Goal: Register for event/course

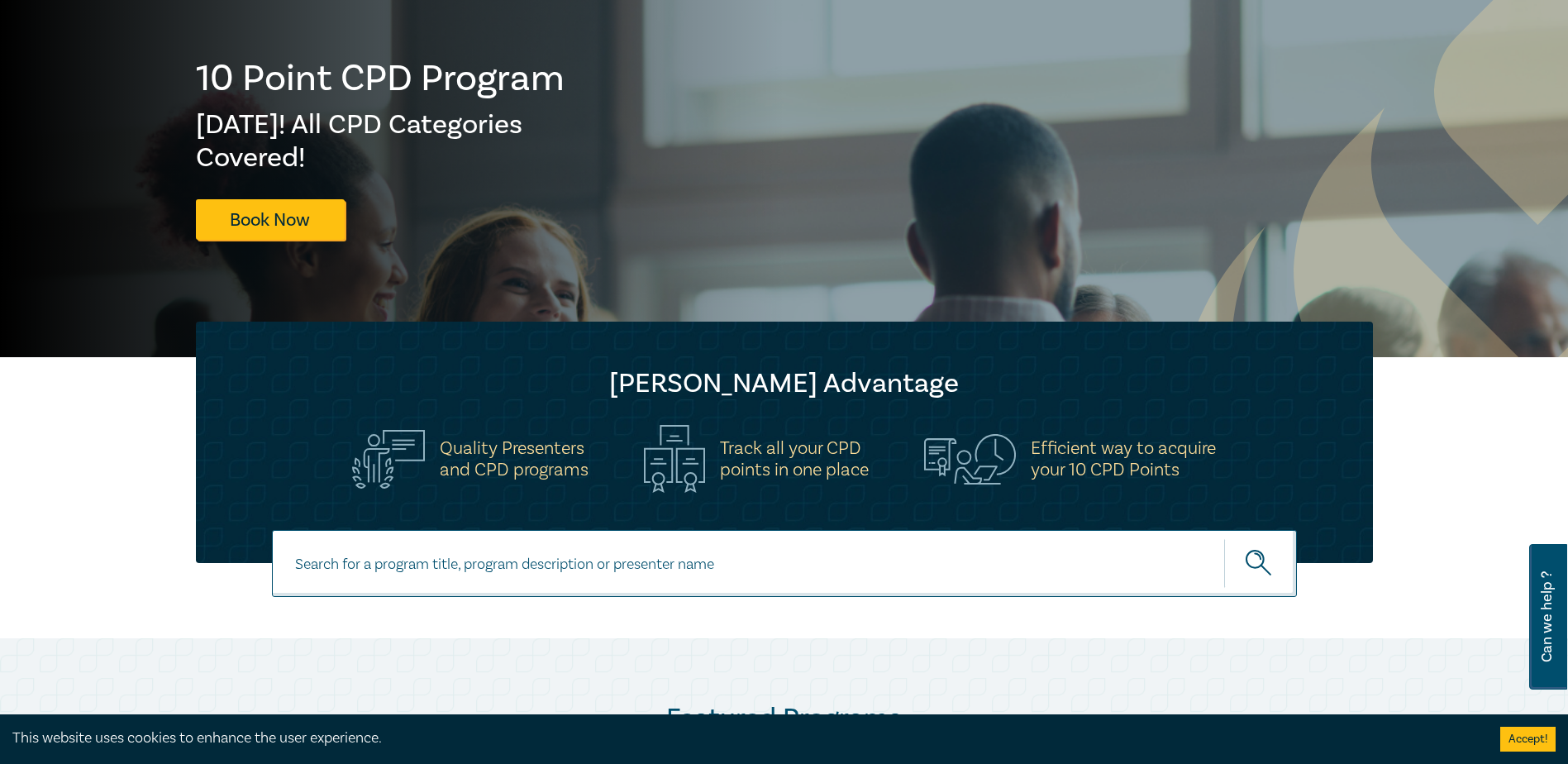
scroll to position [168, 0]
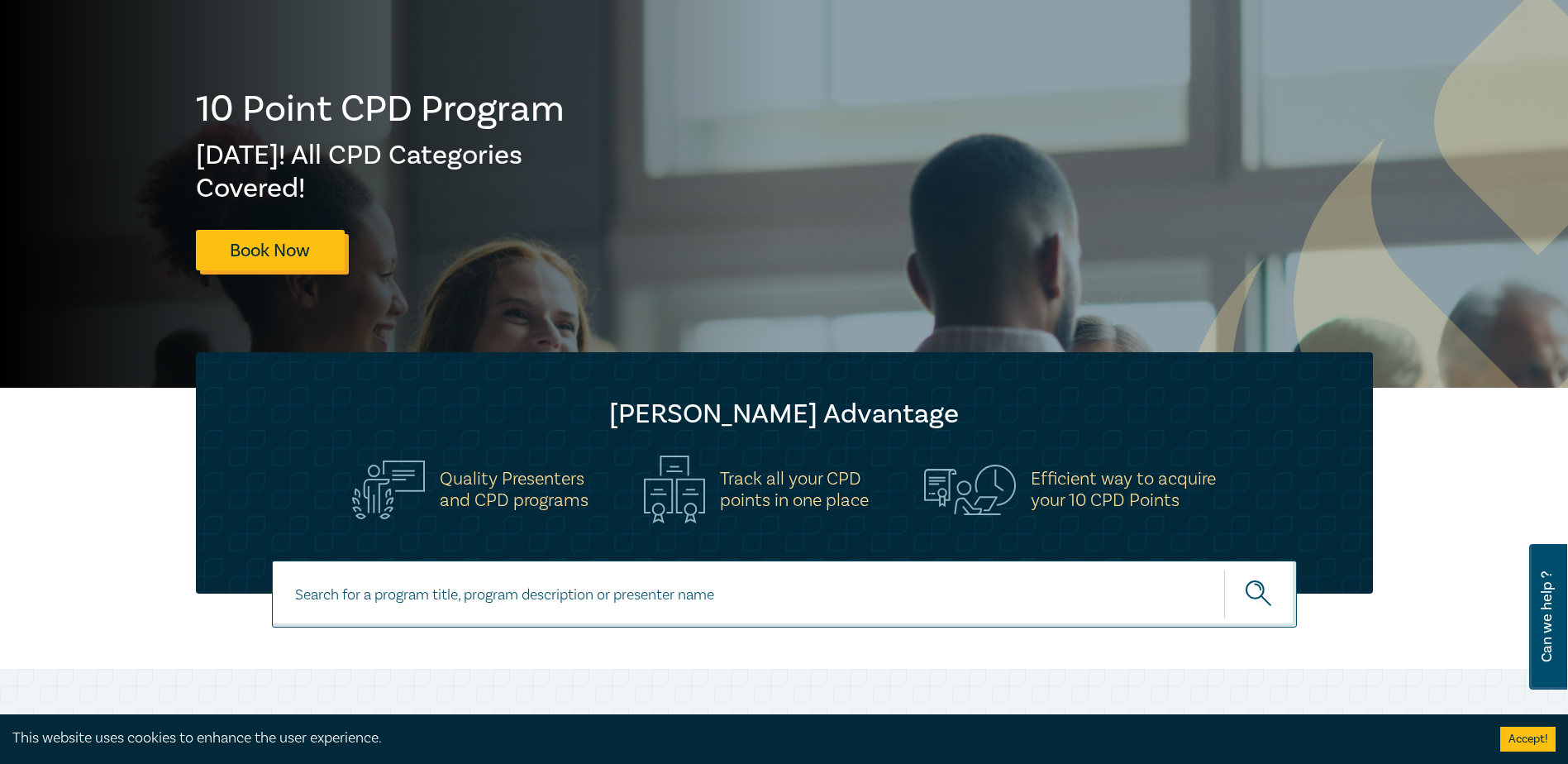
click at [268, 251] on link "Book Now" at bounding box center [270, 250] width 149 height 41
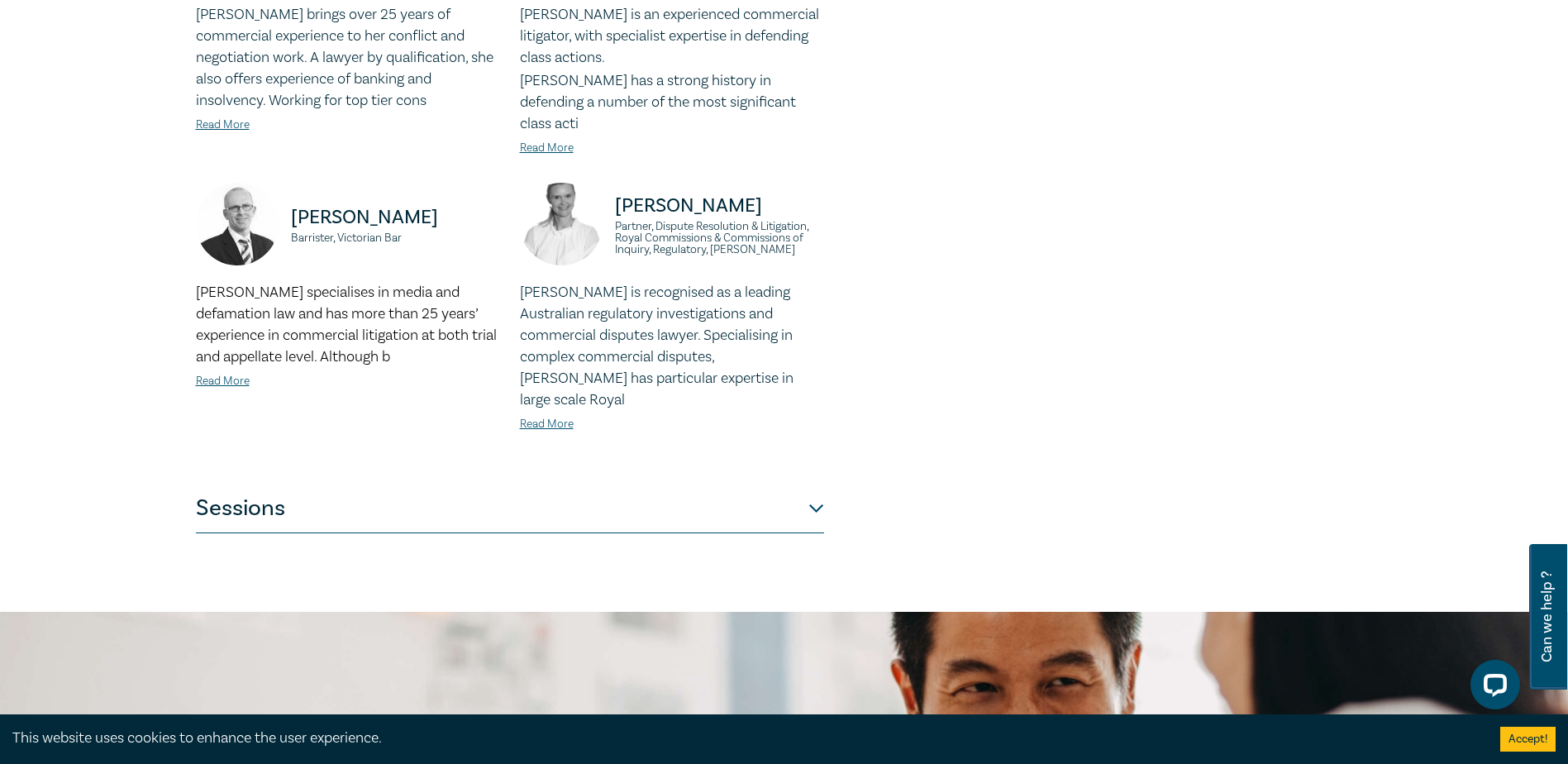
scroll to position [1430, 0]
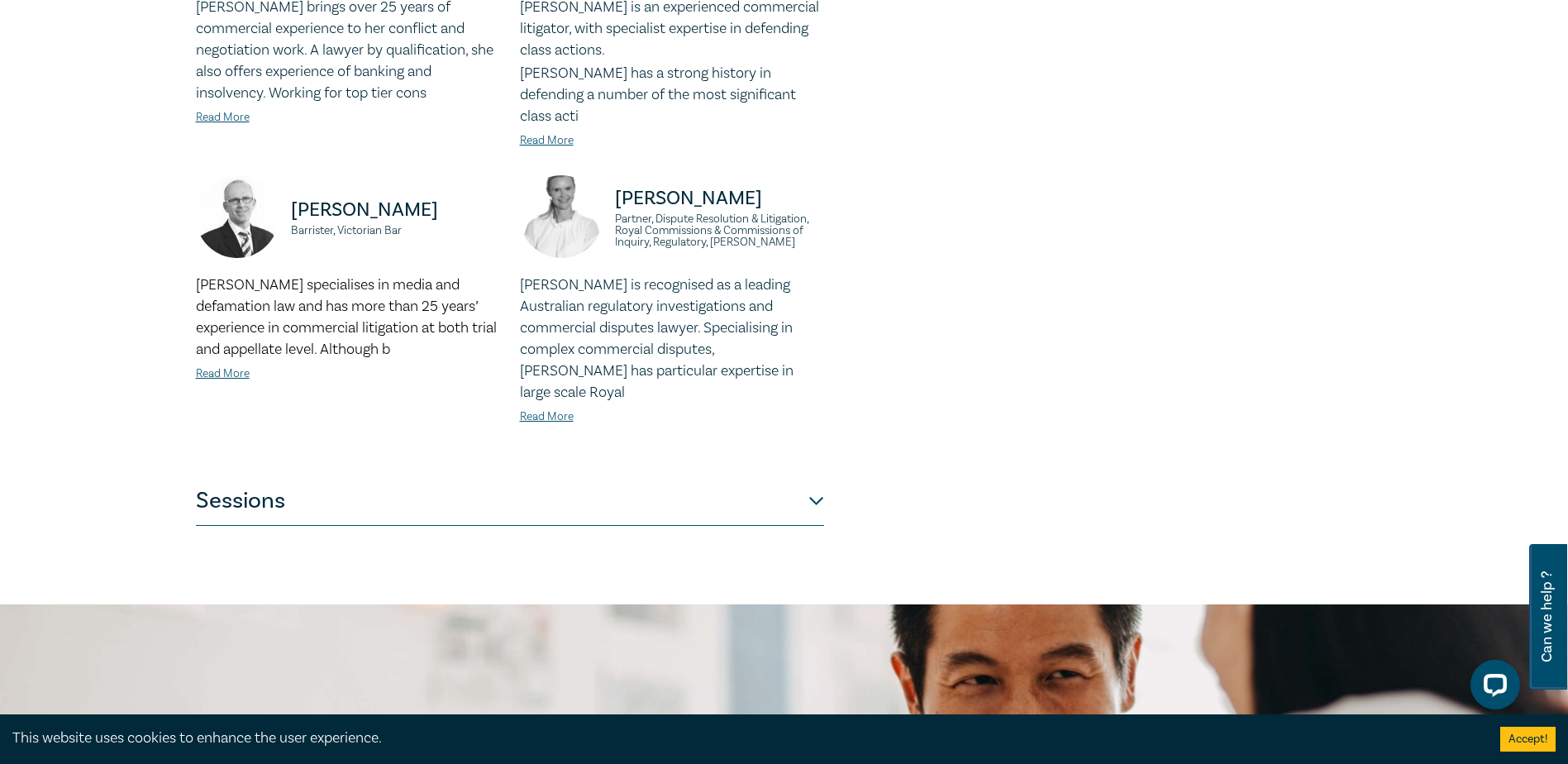
click at [817, 476] on button "Sessions" at bounding box center [510, 500] width 628 height 49
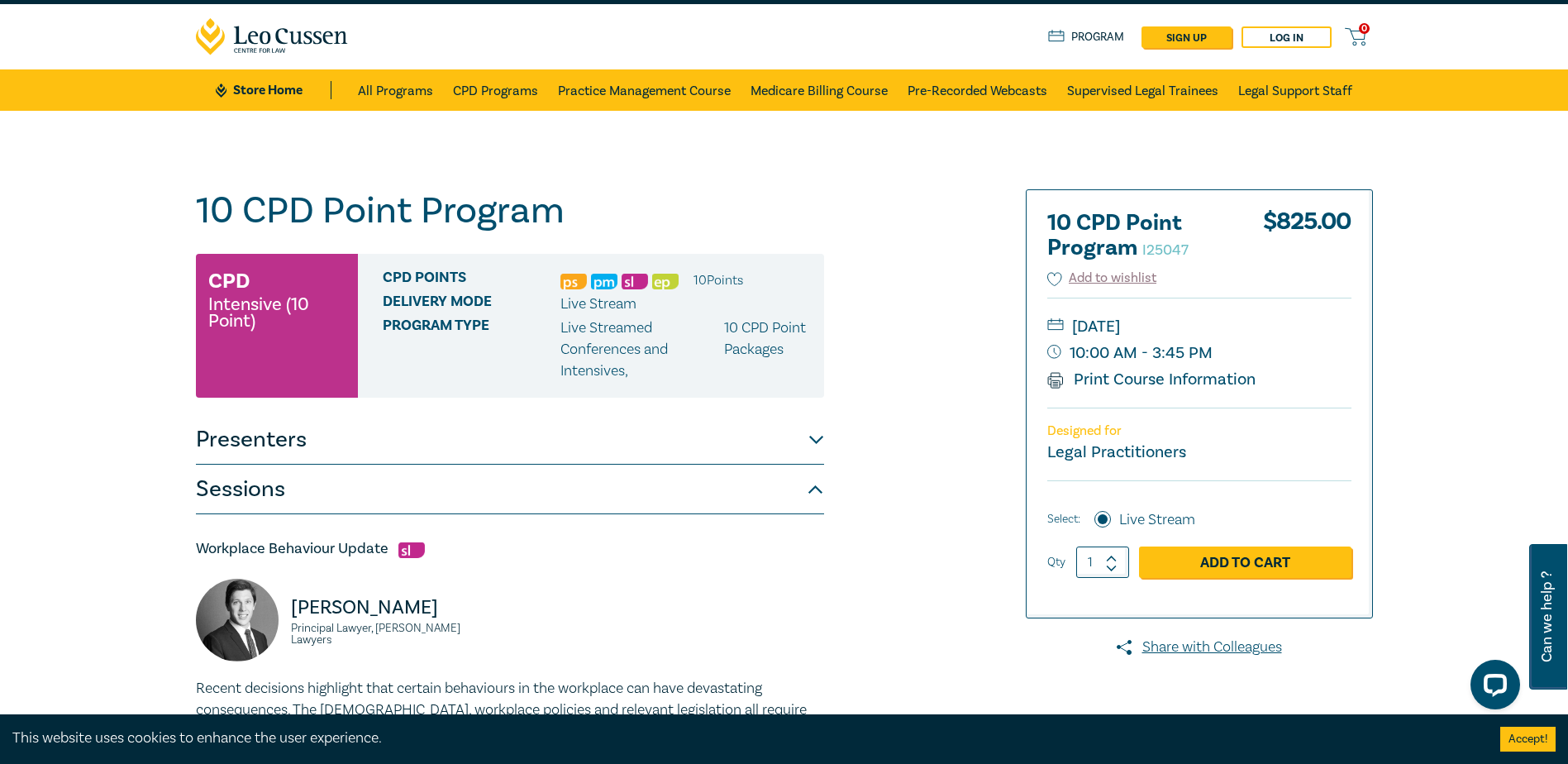
scroll to position [0, 0]
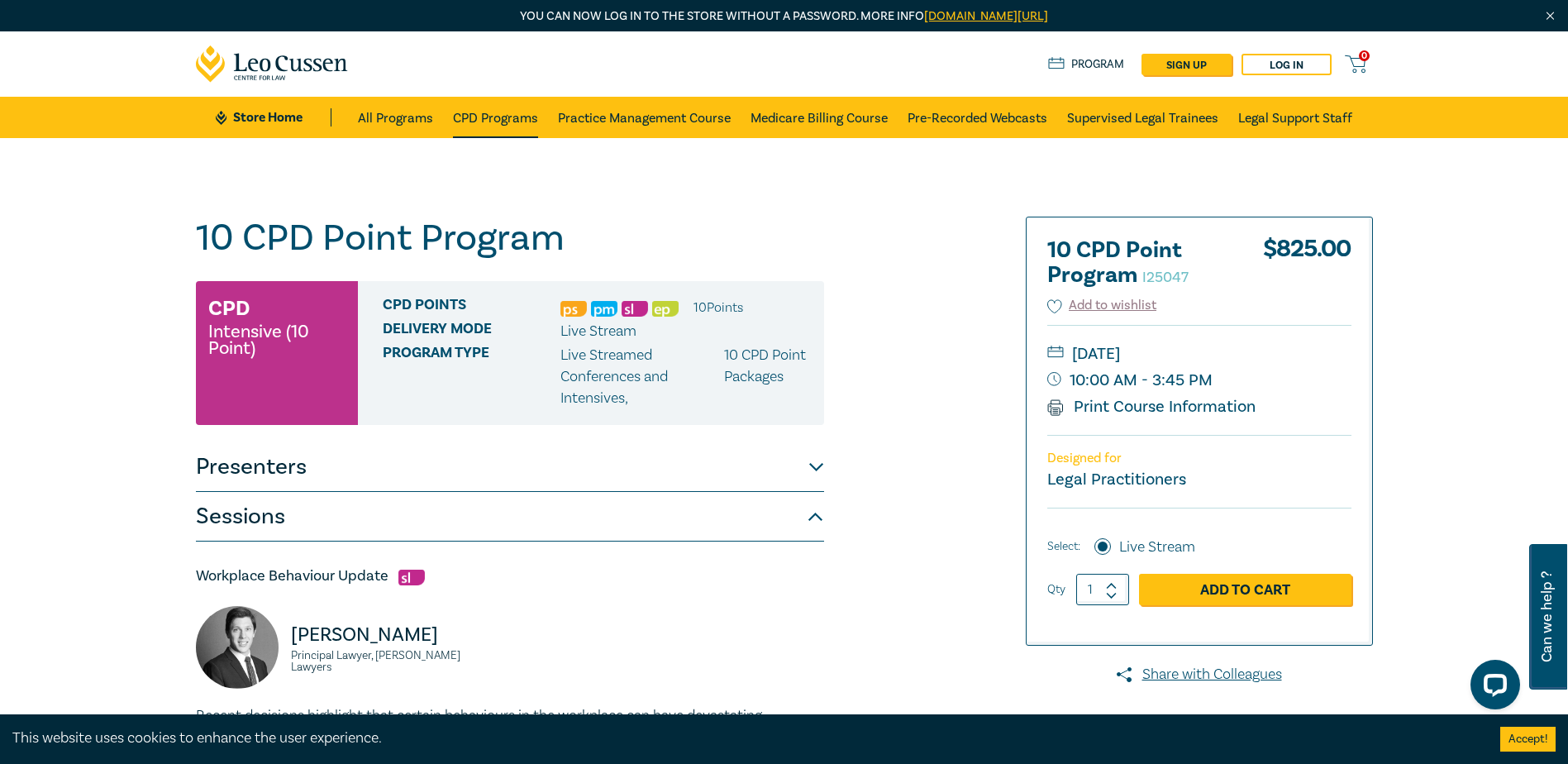
click at [494, 116] on link "CPD Programs" at bounding box center [495, 117] width 86 height 41
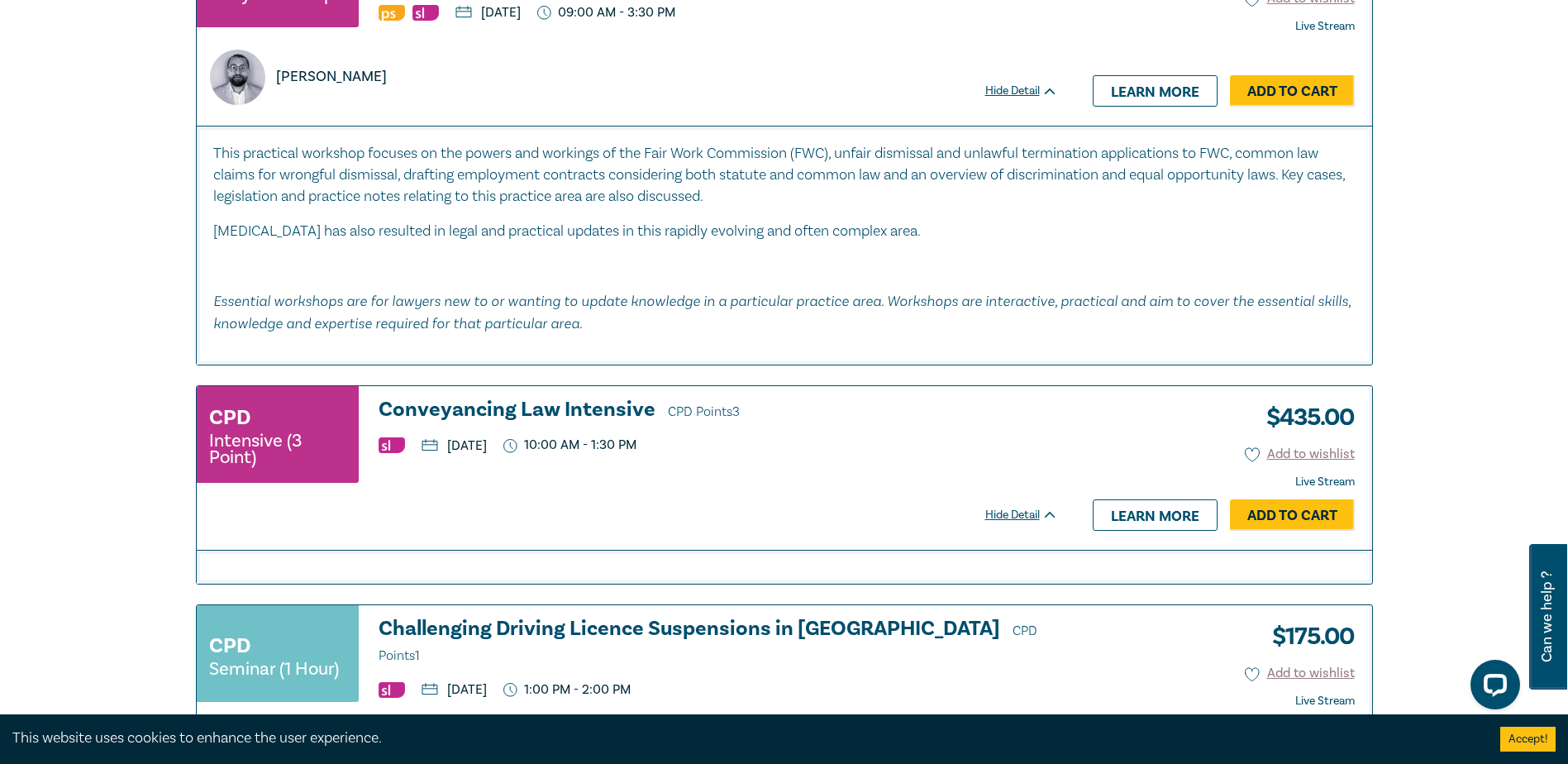
scroll to position [6683, 0]
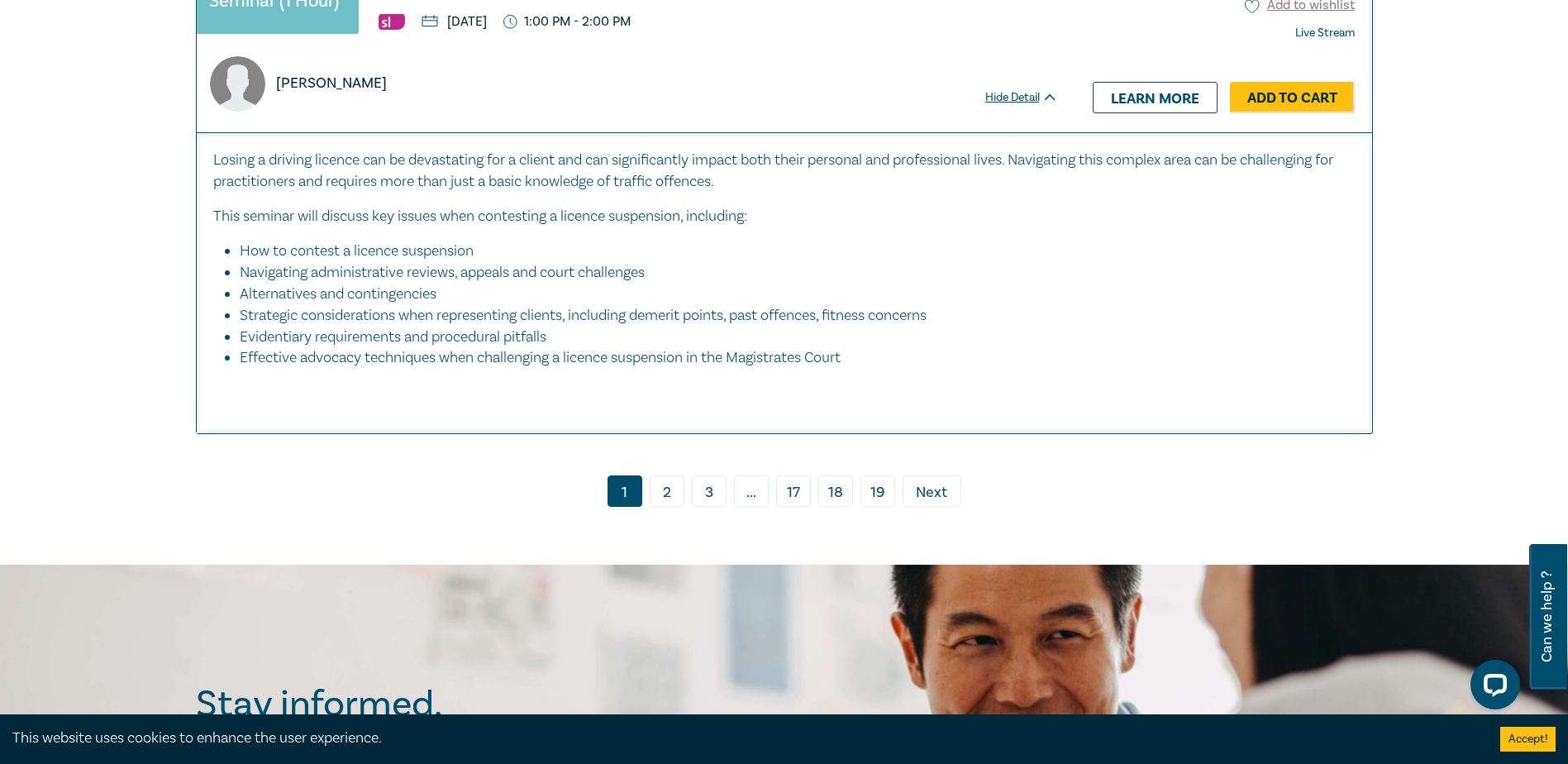
click at [668, 484] on link "2" at bounding box center [666, 491] width 34 height 32
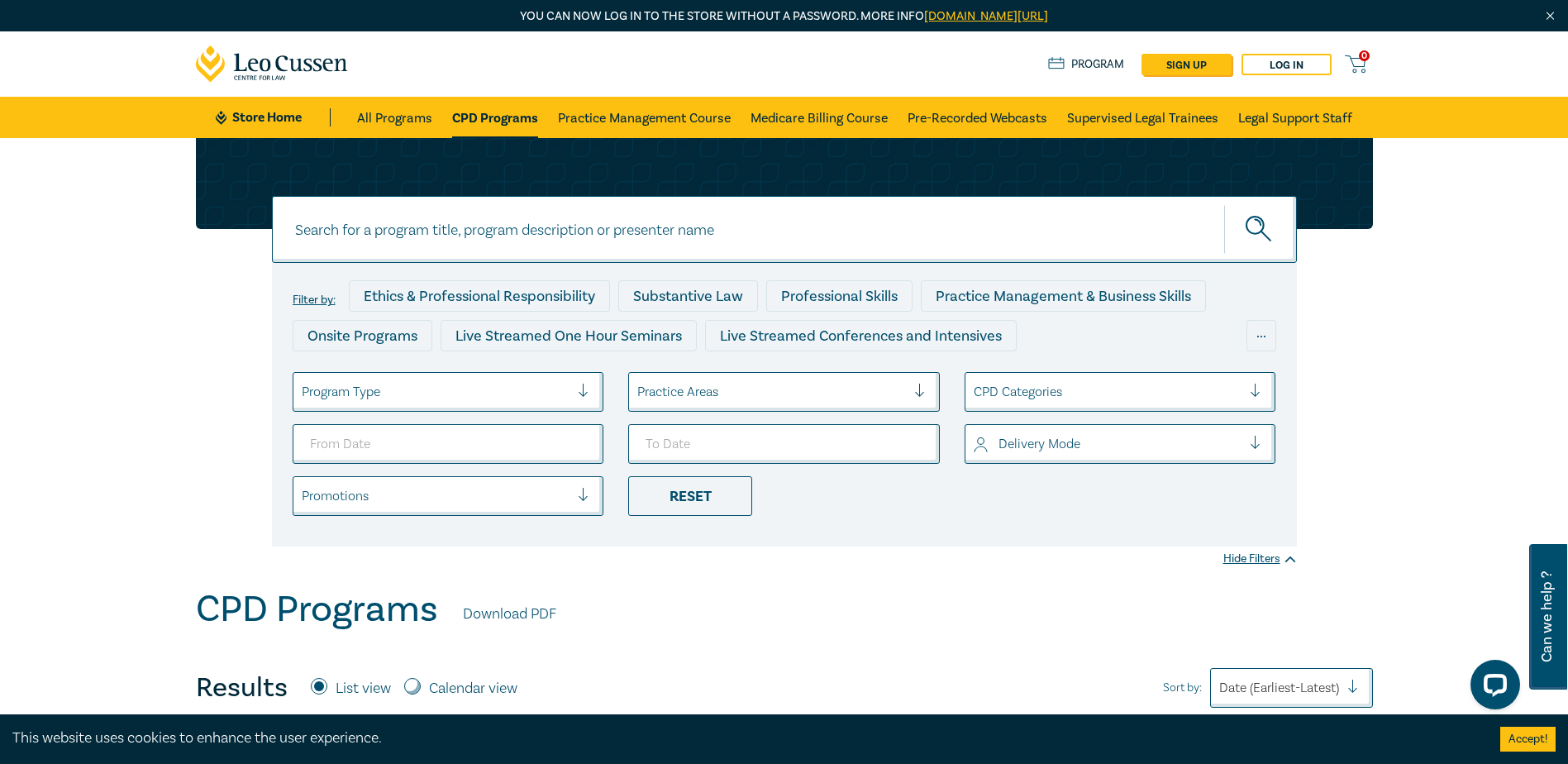
click at [925, 388] on div at bounding box center [927, 392] width 25 height 17
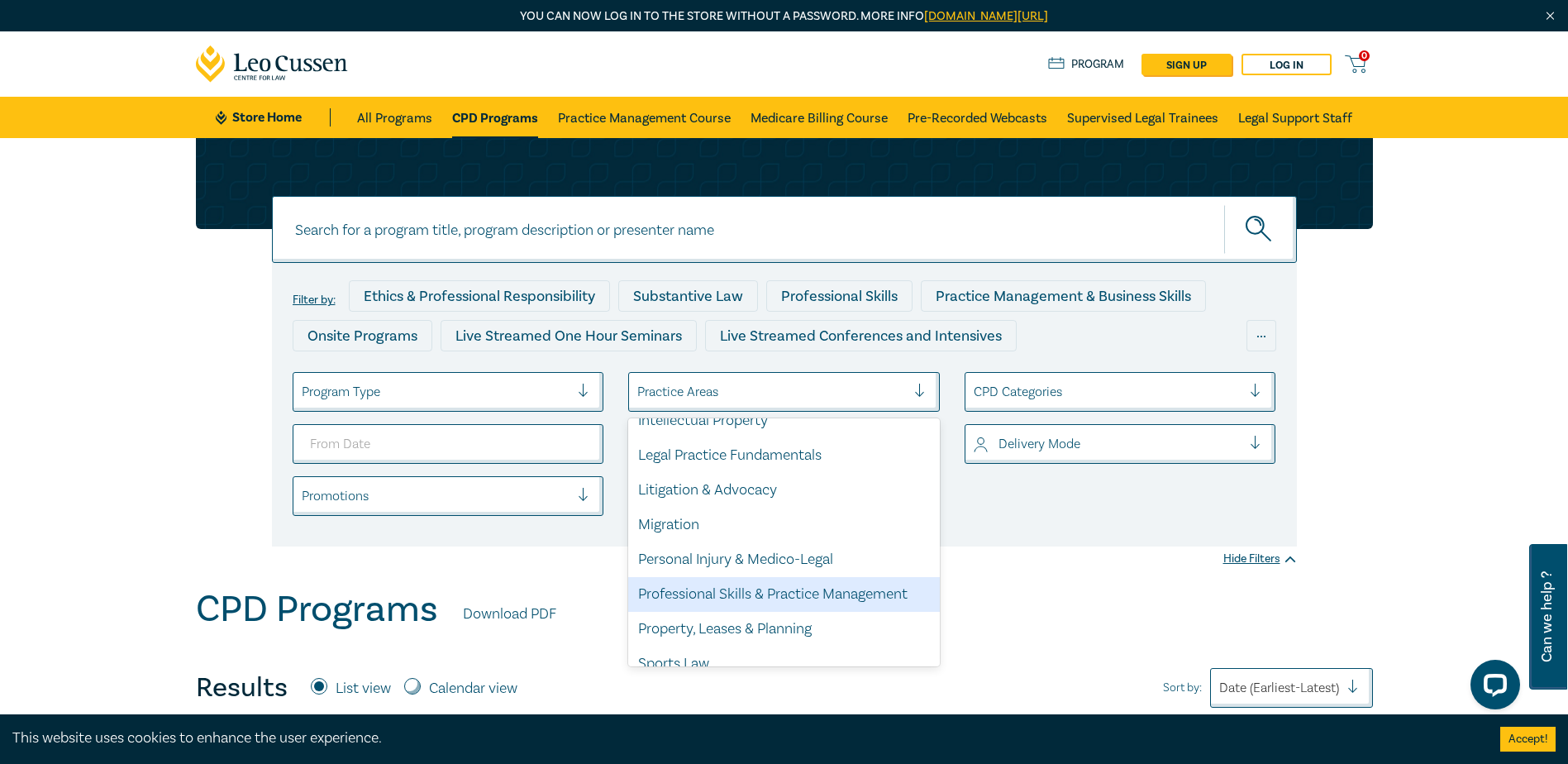
scroll to position [486, 0]
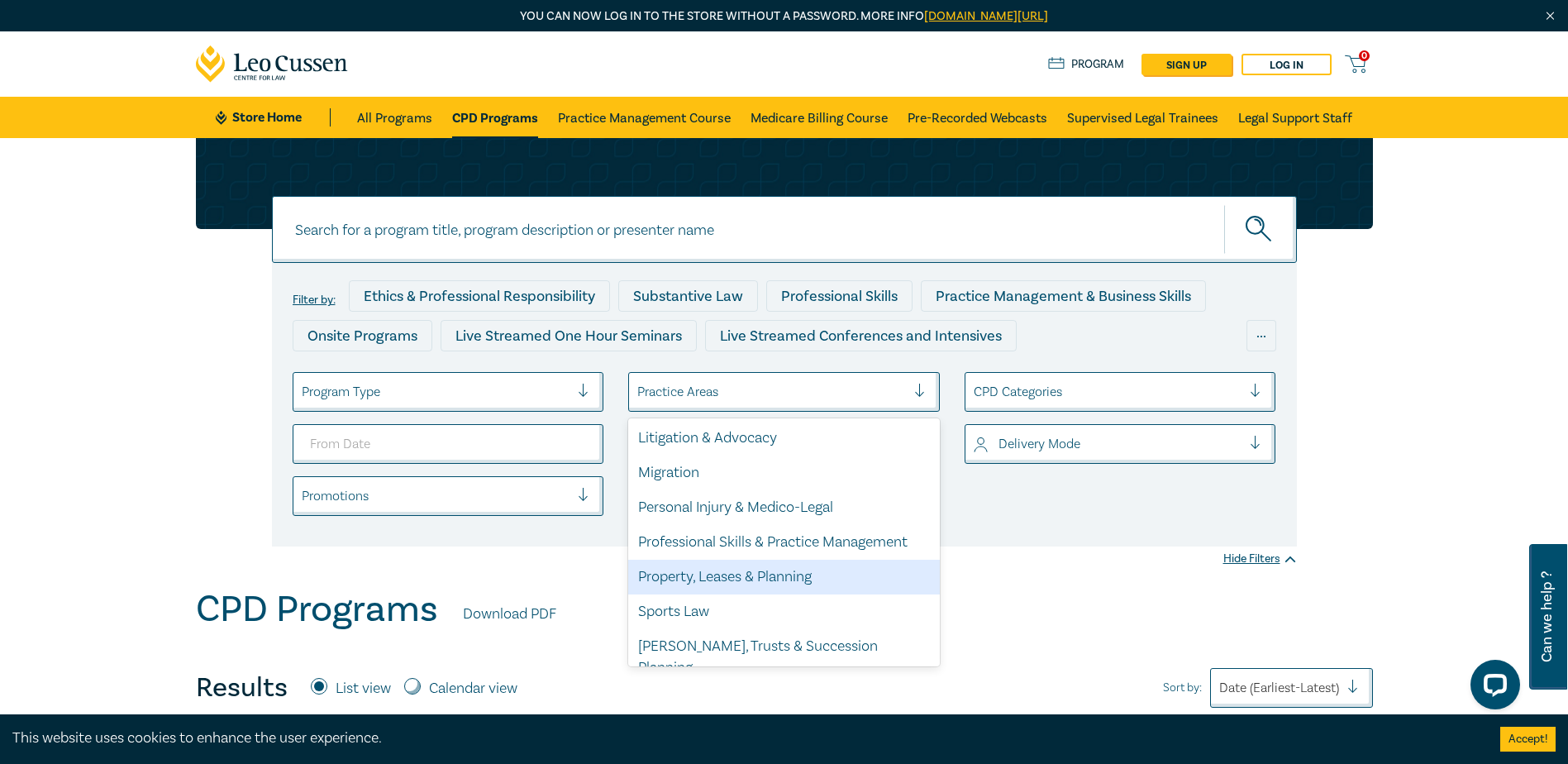
click at [1108, 391] on div at bounding box center [1108, 391] width 269 height 21
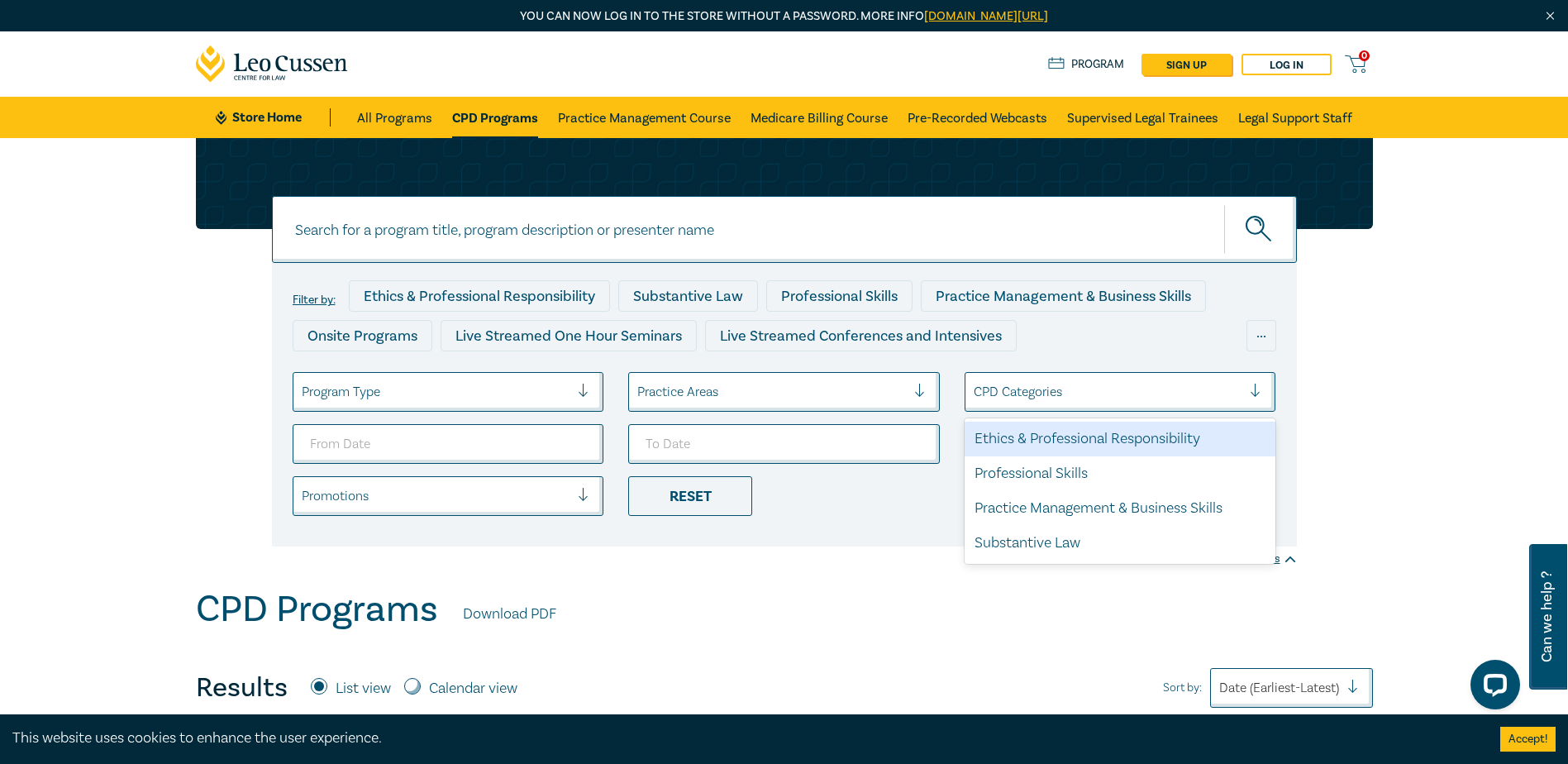
click at [1110, 397] on div at bounding box center [1108, 391] width 269 height 21
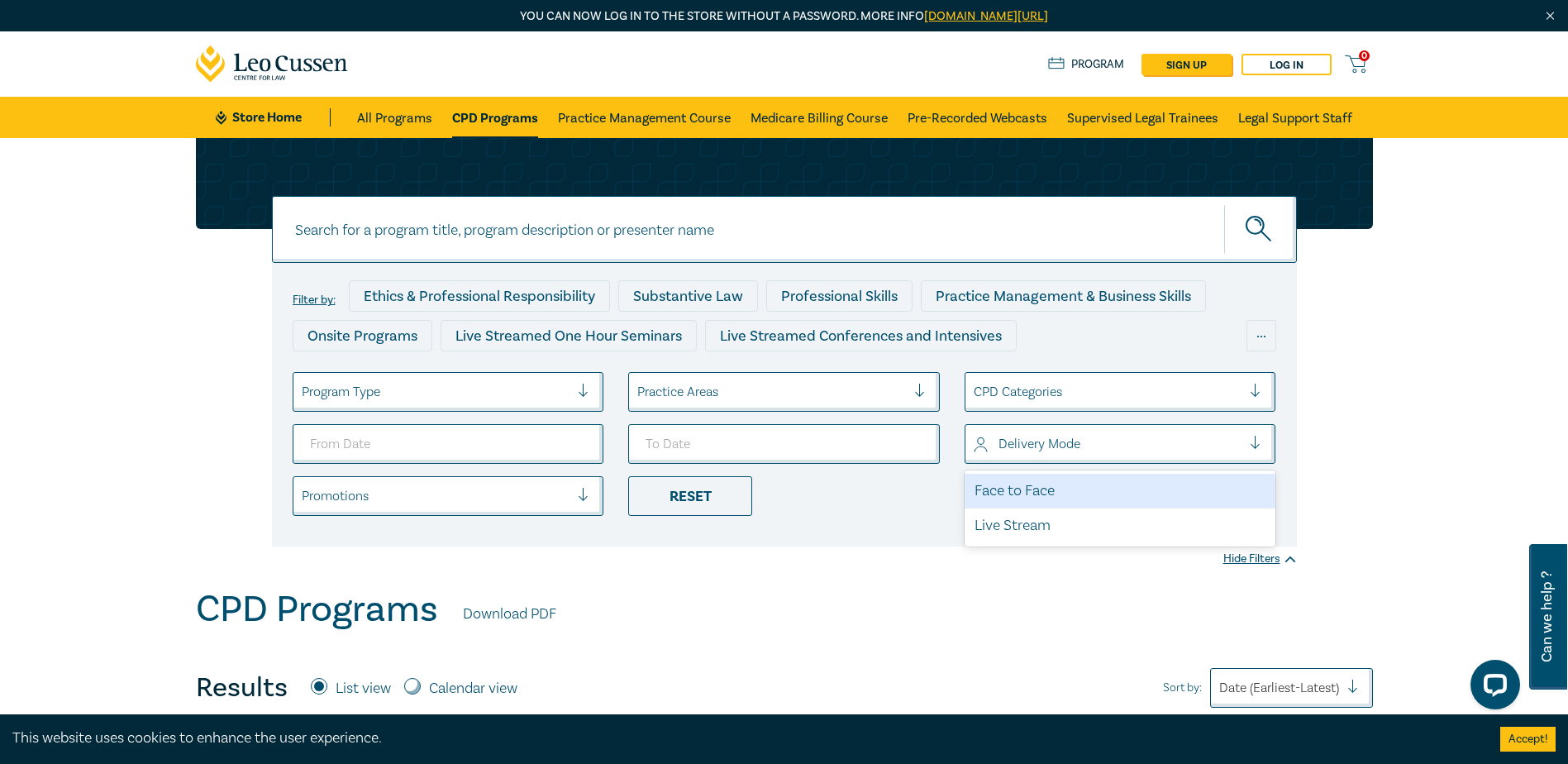
click at [1084, 446] on div at bounding box center [1108, 443] width 269 height 21
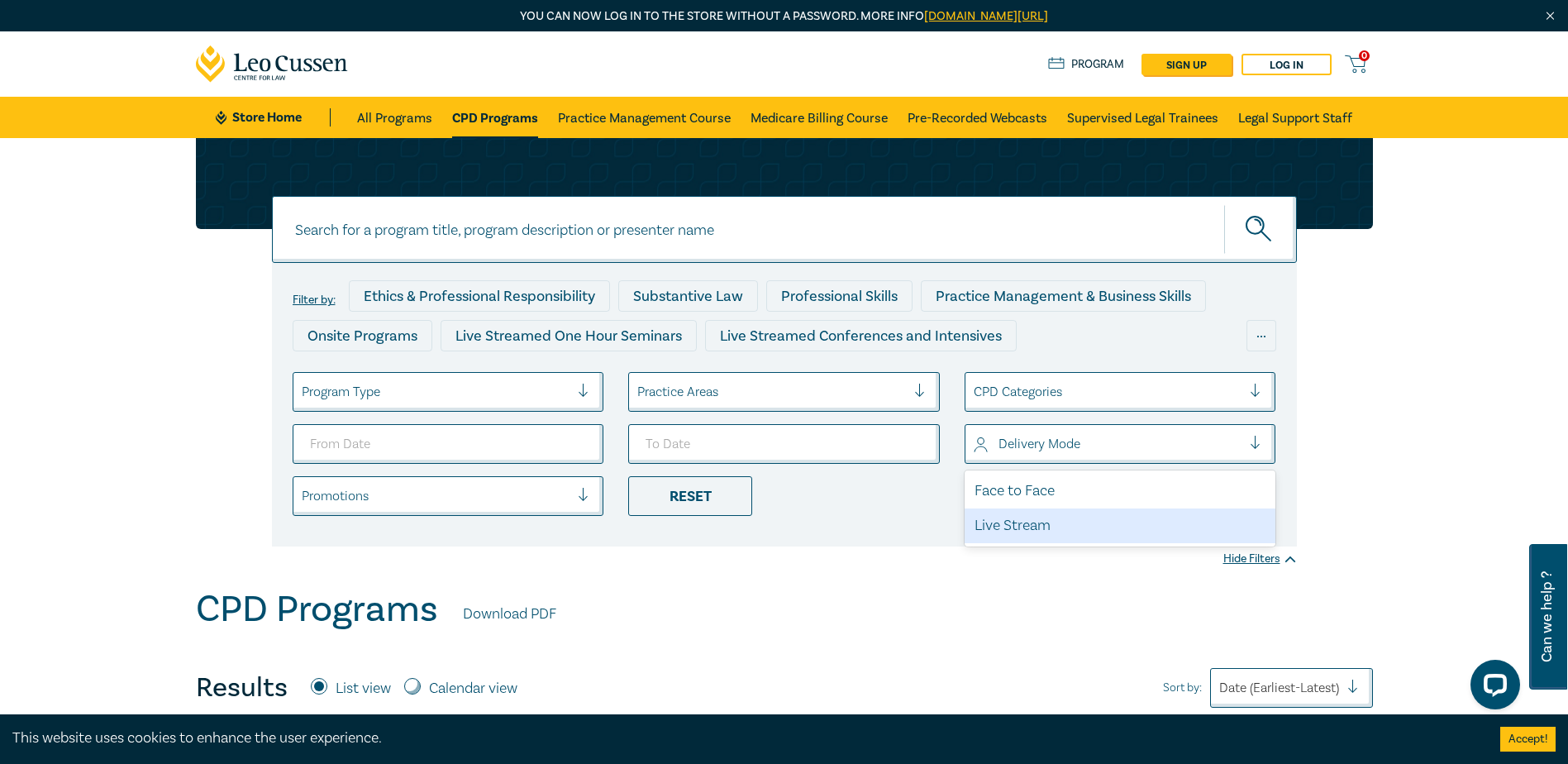
click at [1011, 527] on div "Live Stream" at bounding box center [1120, 525] width 311 height 34
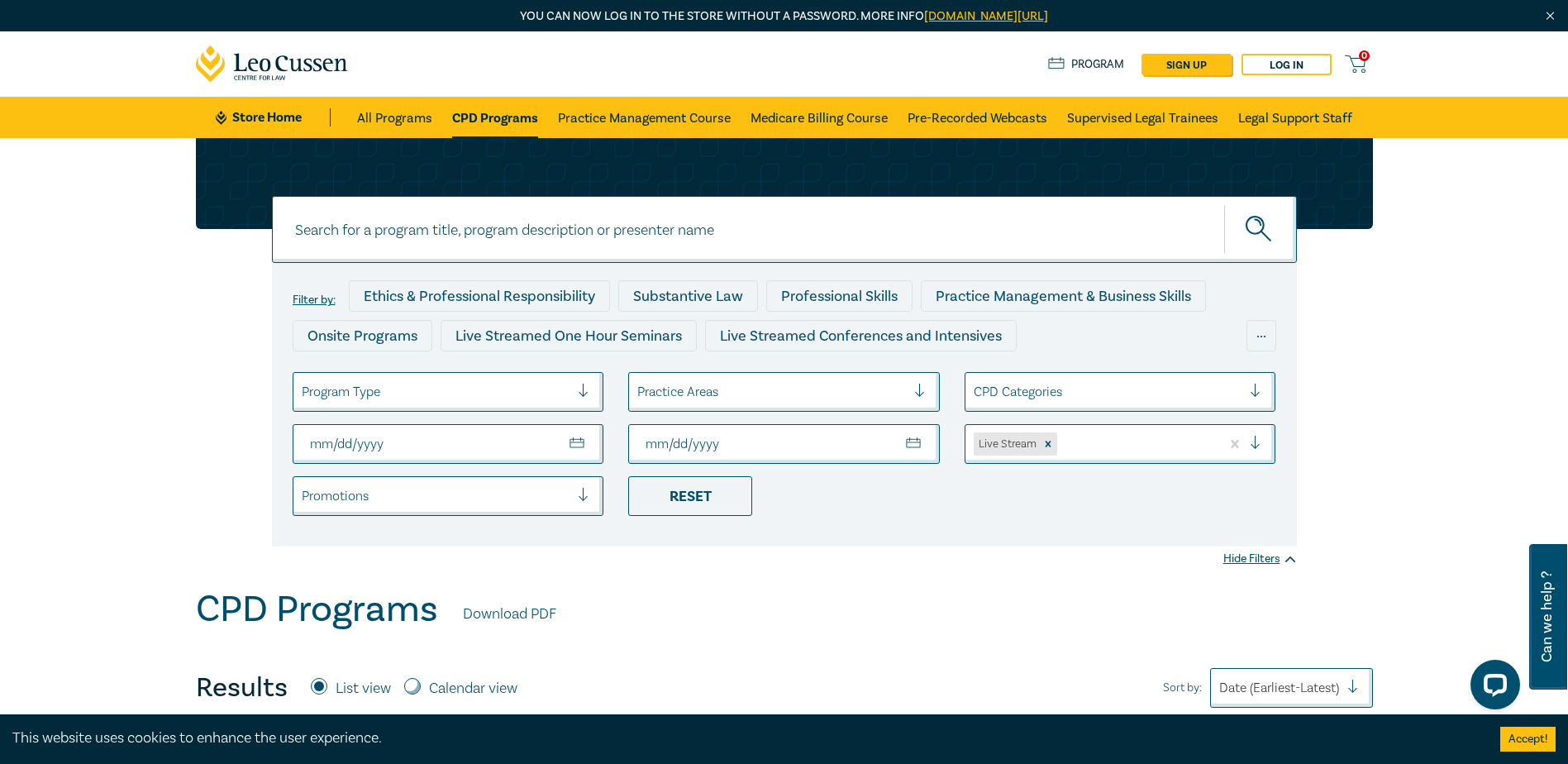
click at [415, 491] on div at bounding box center [436, 495] width 269 height 21
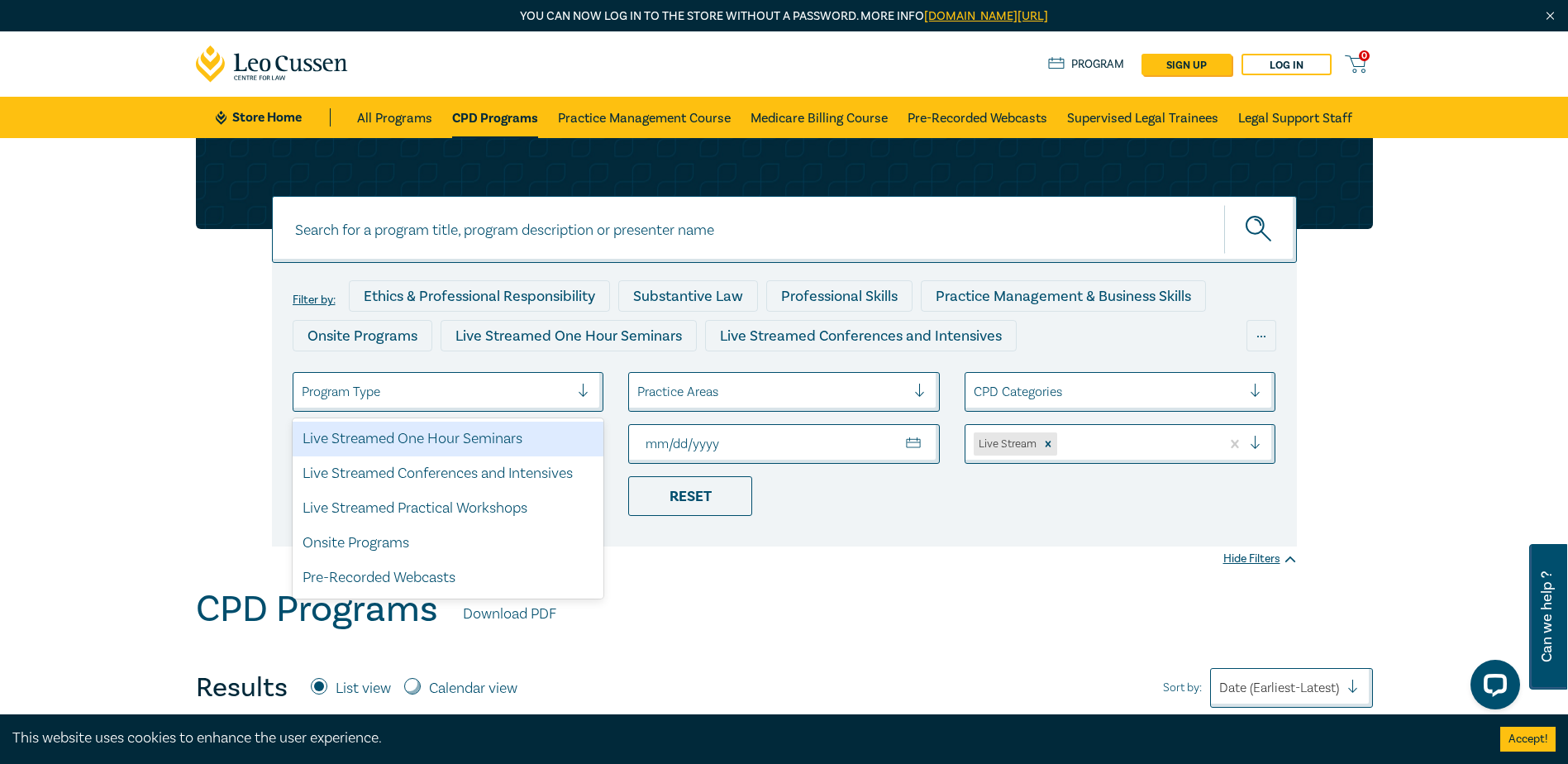
click at [406, 394] on div at bounding box center [436, 391] width 269 height 21
